Goal: Transaction & Acquisition: Purchase product/service

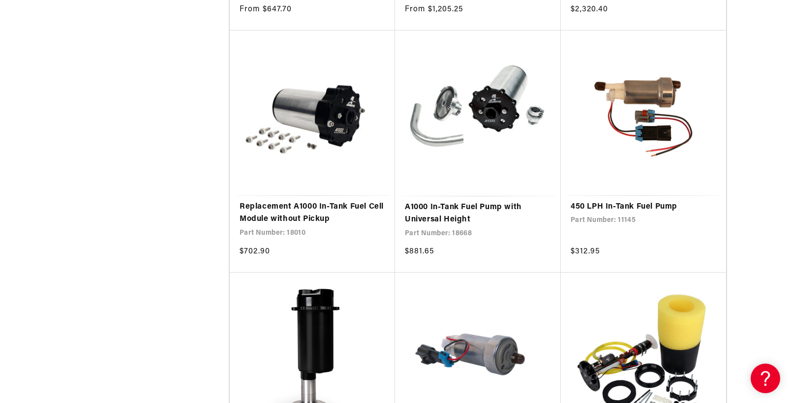
scroll to position [1771, 0]
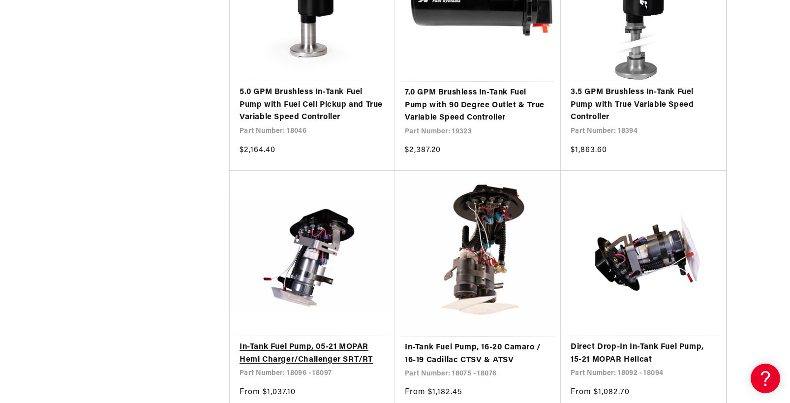
scroll to position [2656, 0]
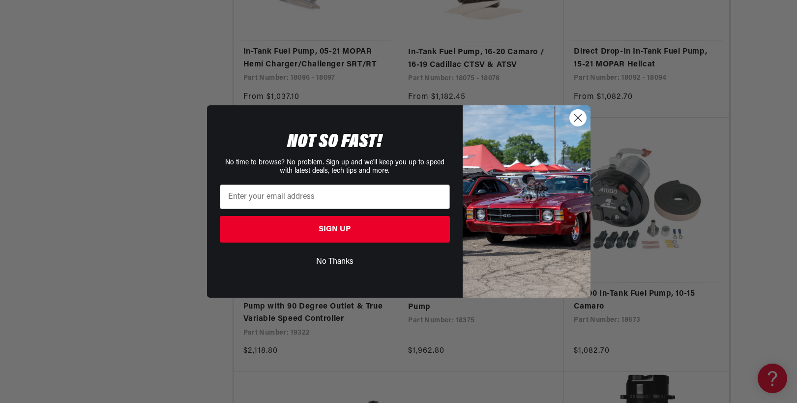
click at [581, 112] on circle "Close dialog" at bounding box center [578, 118] width 16 height 16
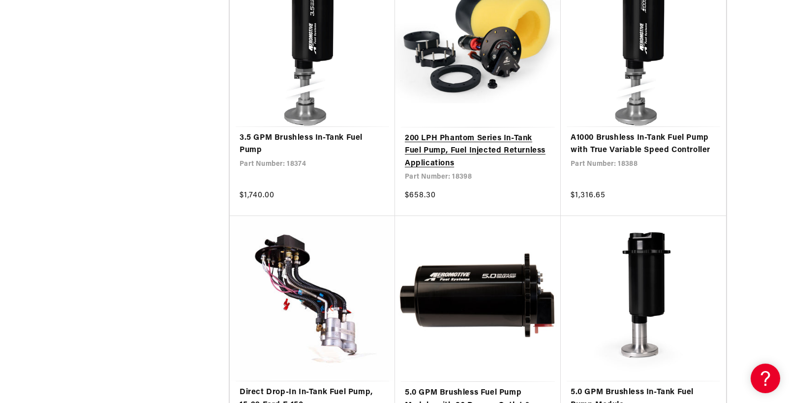
scroll to position [3345, 0]
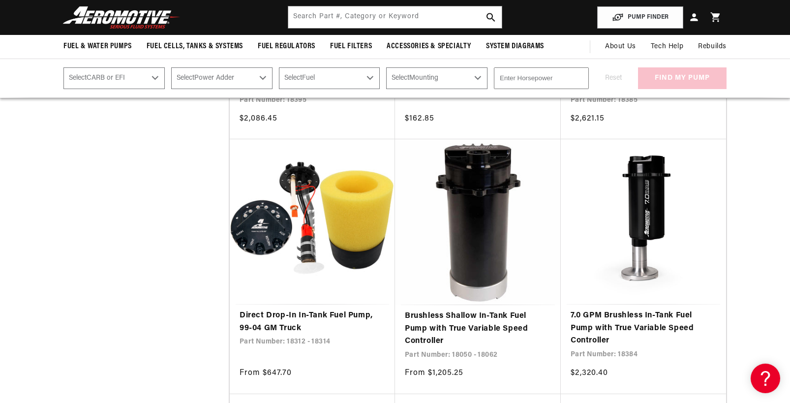
scroll to position [984, 0]
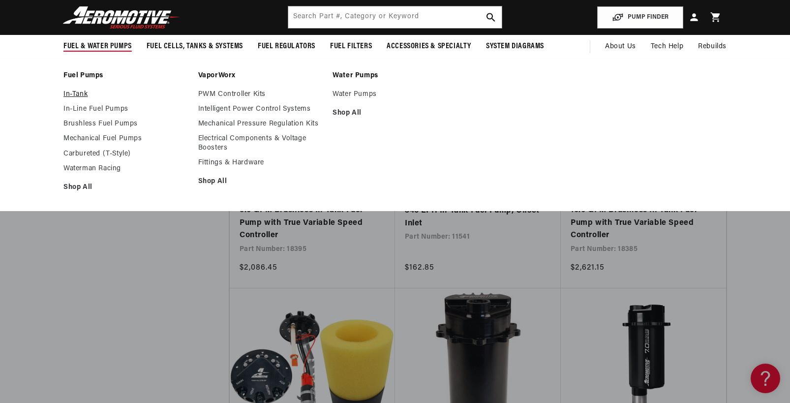
click at [76, 91] on link "In-Tank" at bounding box center [125, 94] width 125 height 9
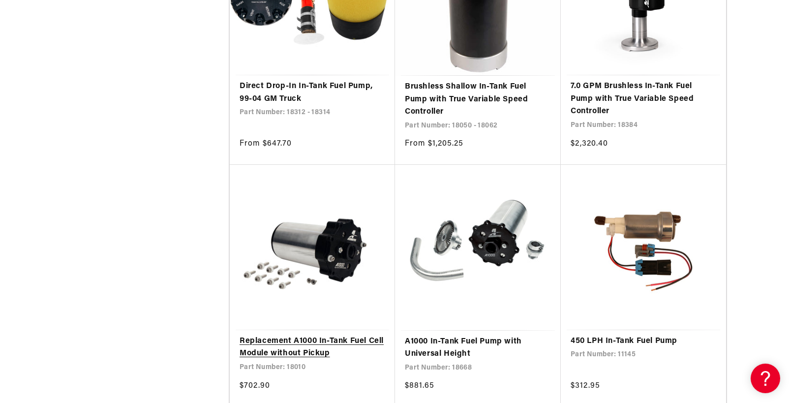
scroll to position [1476, 0]
